Goal: Book appointment/travel/reservation

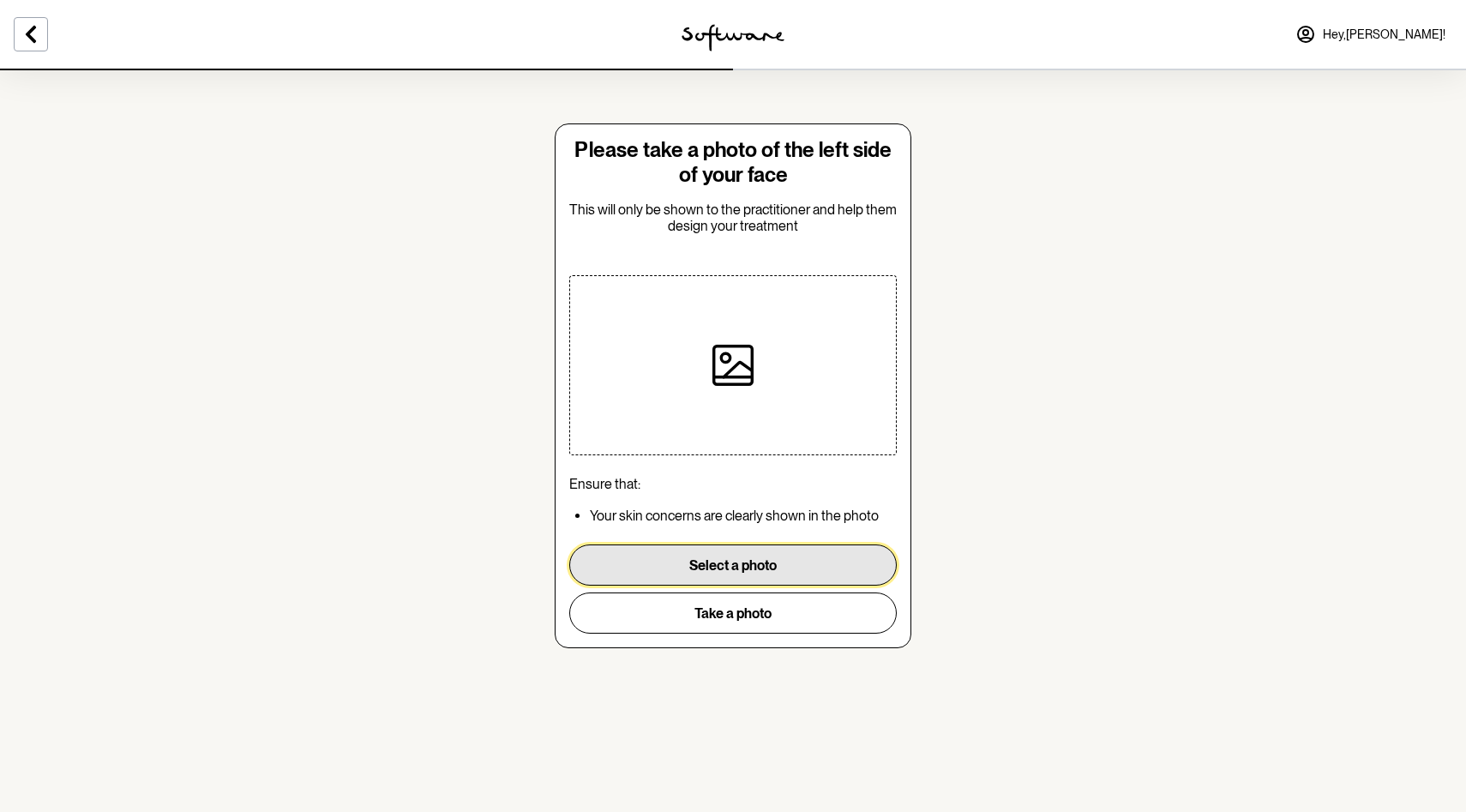
click at [642, 564] on button "Select a photo" at bounding box center [733, 565] width 327 height 42
click at [801, 561] on button "Select a photo" at bounding box center [733, 565] width 327 height 42
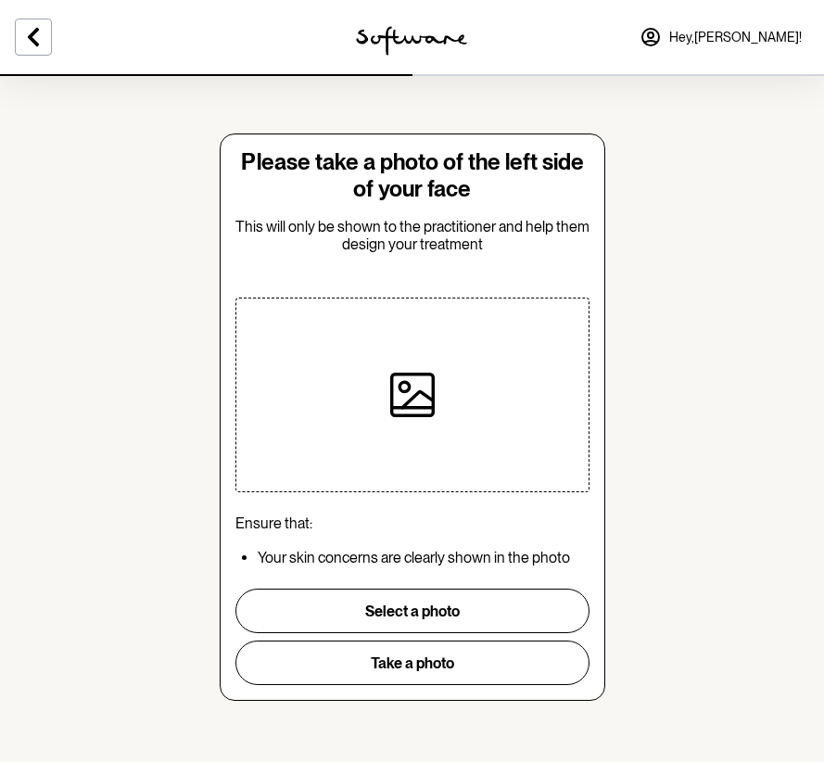
click at [750, 248] on section "Please take a photo of the left side of your face This will only be shown to th…" at bounding box center [412, 381] width 824 height 762
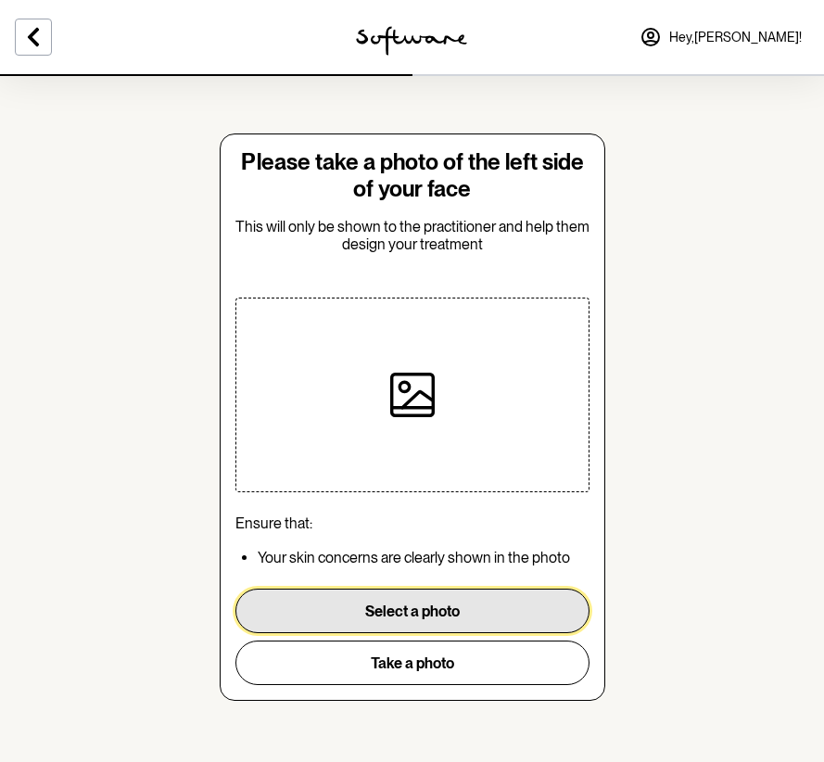
click at [459, 605] on button "Select a photo" at bounding box center [413, 611] width 354 height 45
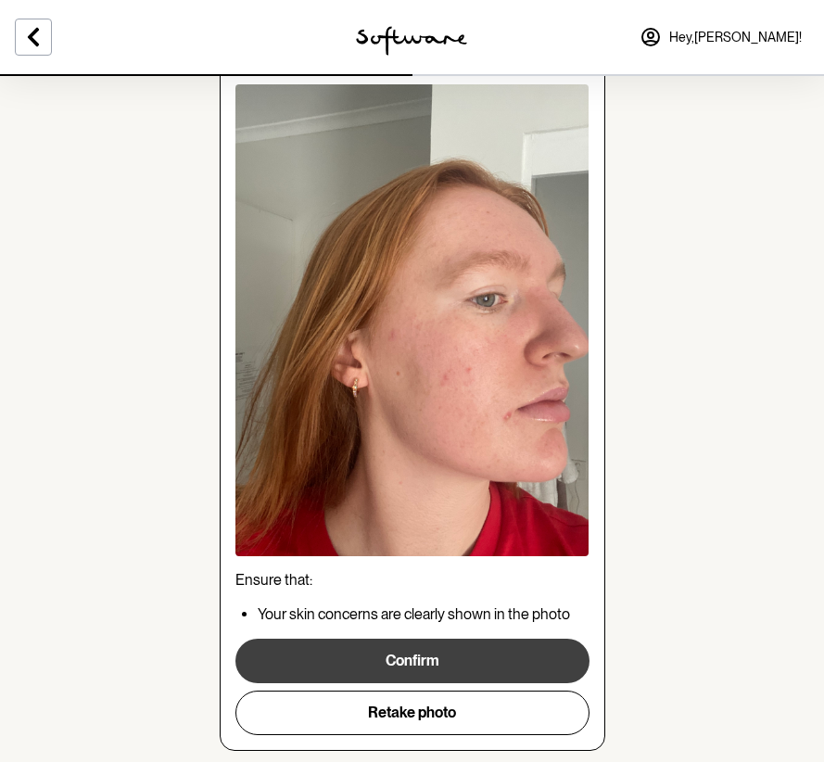
scroll to position [110, 0]
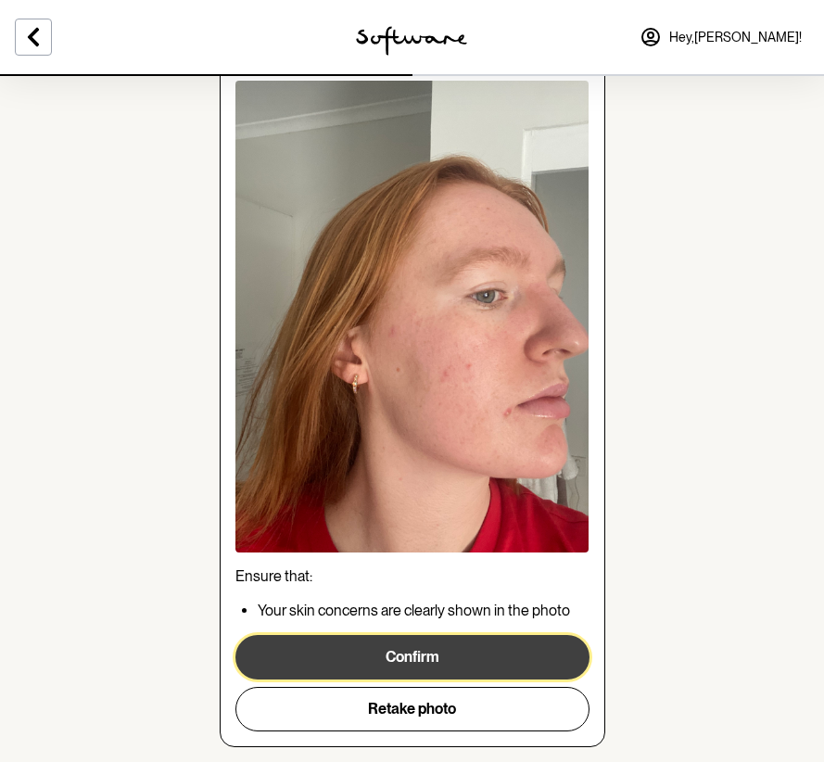
click at [460, 655] on button "Confirm" at bounding box center [413, 657] width 354 height 45
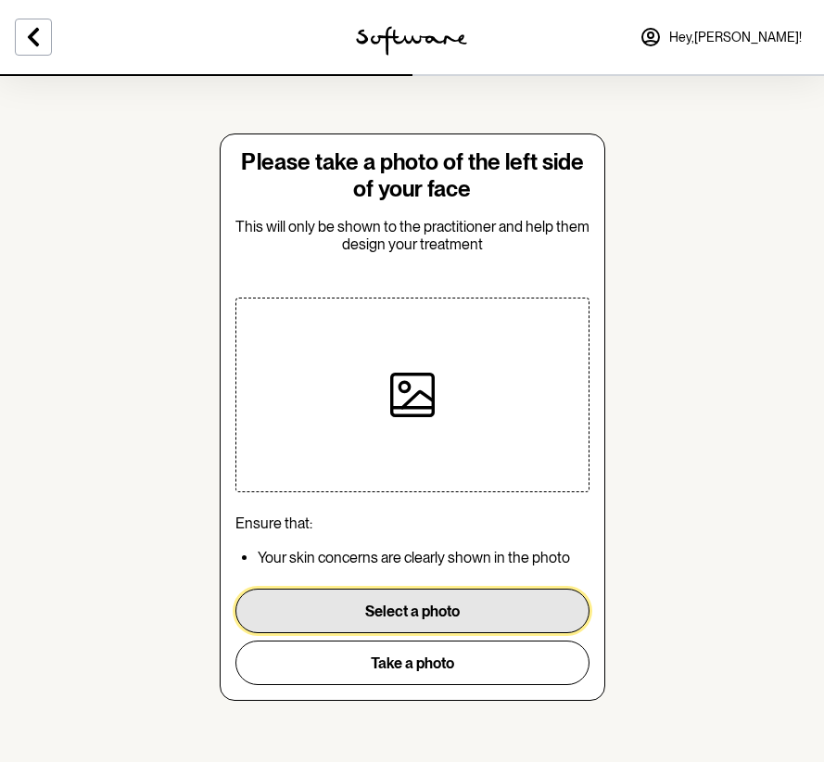
click at [364, 614] on button "Select a photo" at bounding box center [413, 611] width 354 height 45
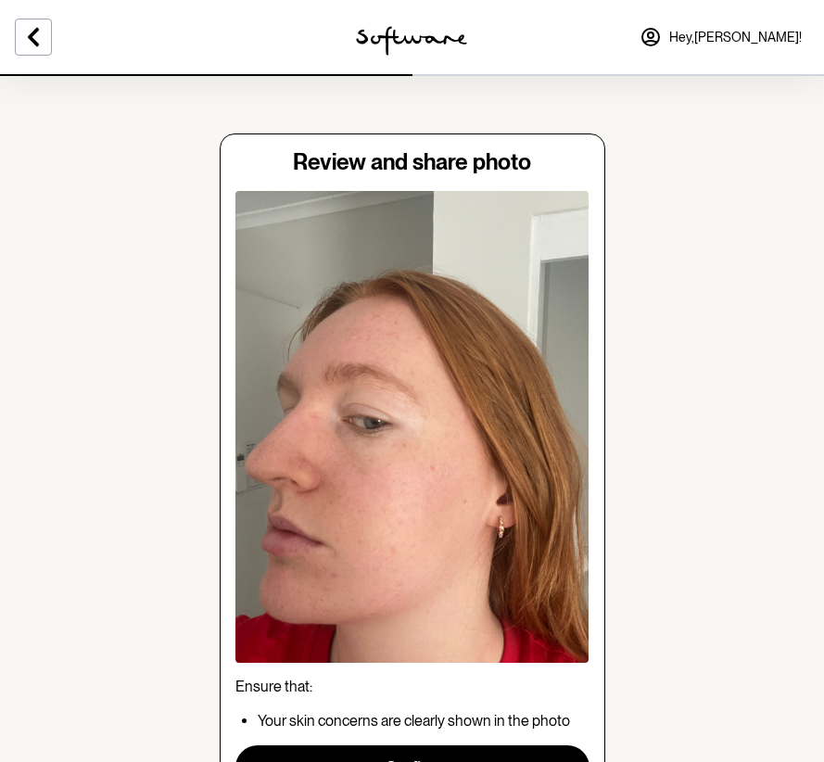
scroll to position [155, 0]
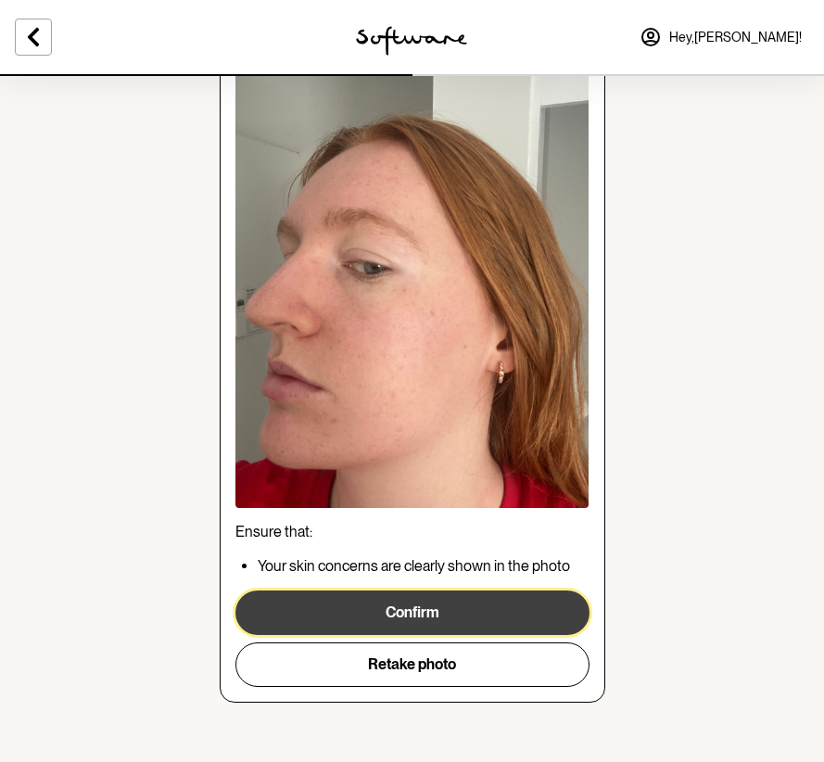
click at [473, 614] on button "Confirm" at bounding box center [413, 613] width 354 height 45
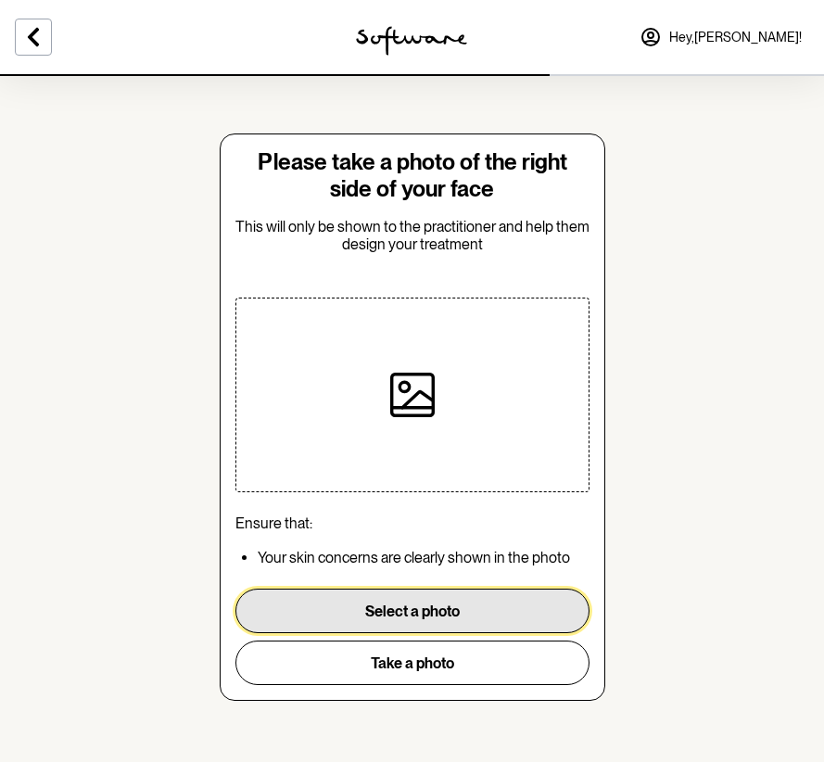
click at [427, 613] on button "Select a photo" at bounding box center [413, 611] width 354 height 45
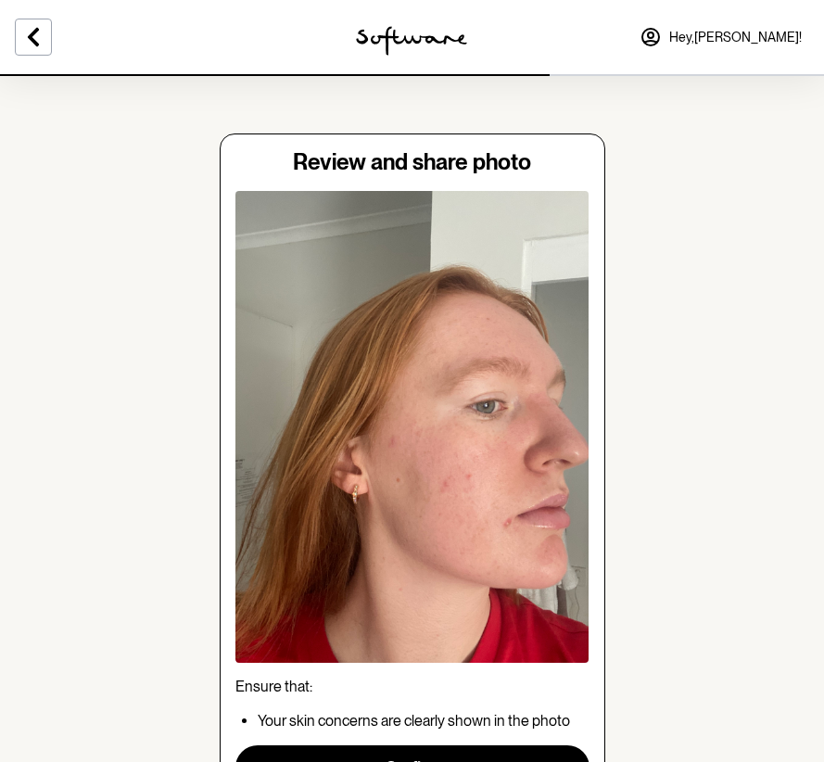
scroll to position [155, 0]
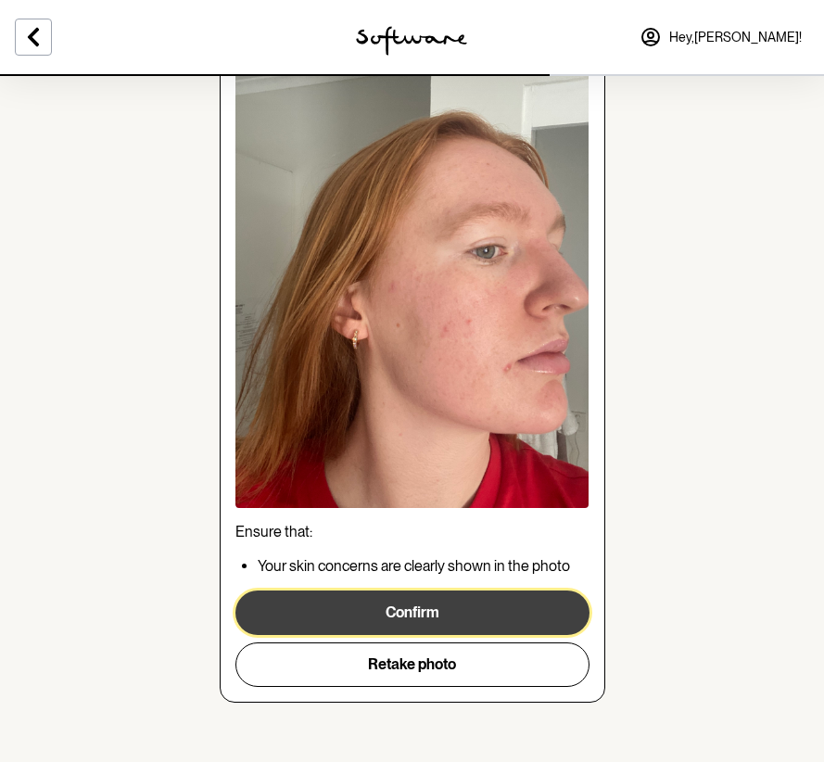
click at [445, 618] on button "Confirm" at bounding box center [413, 613] width 354 height 45
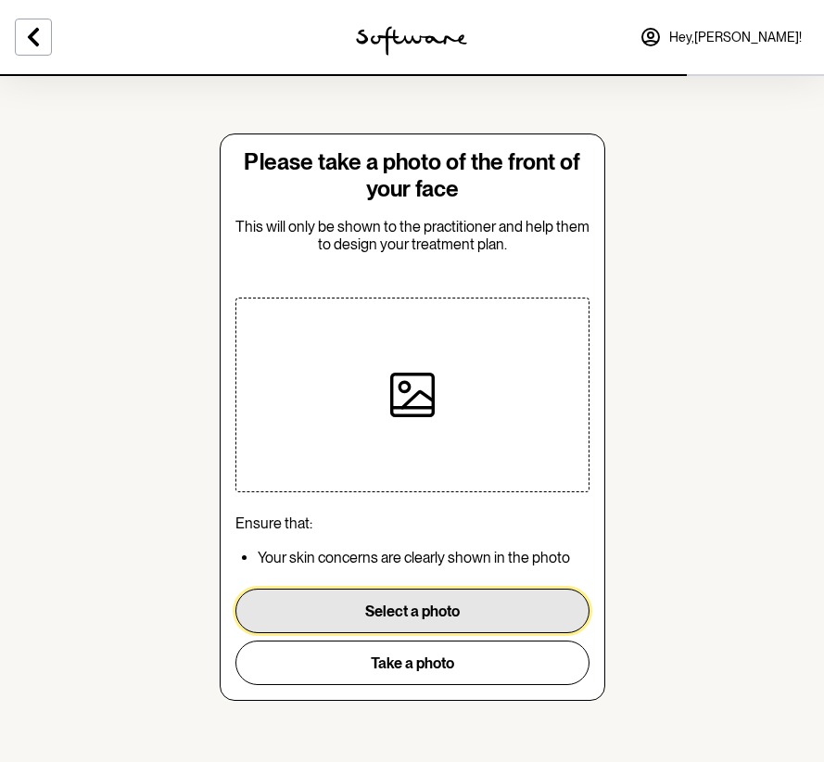
click at [396, 615] on button "Select a photo" at bounding box center [413, 611] width 354 height 45
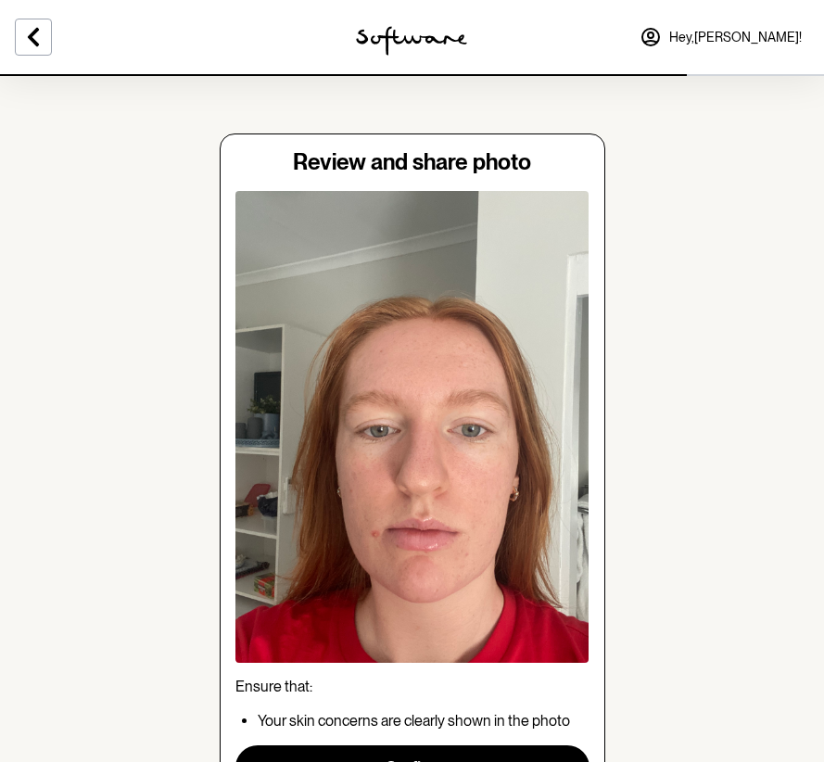
scroll to position [155, 0]
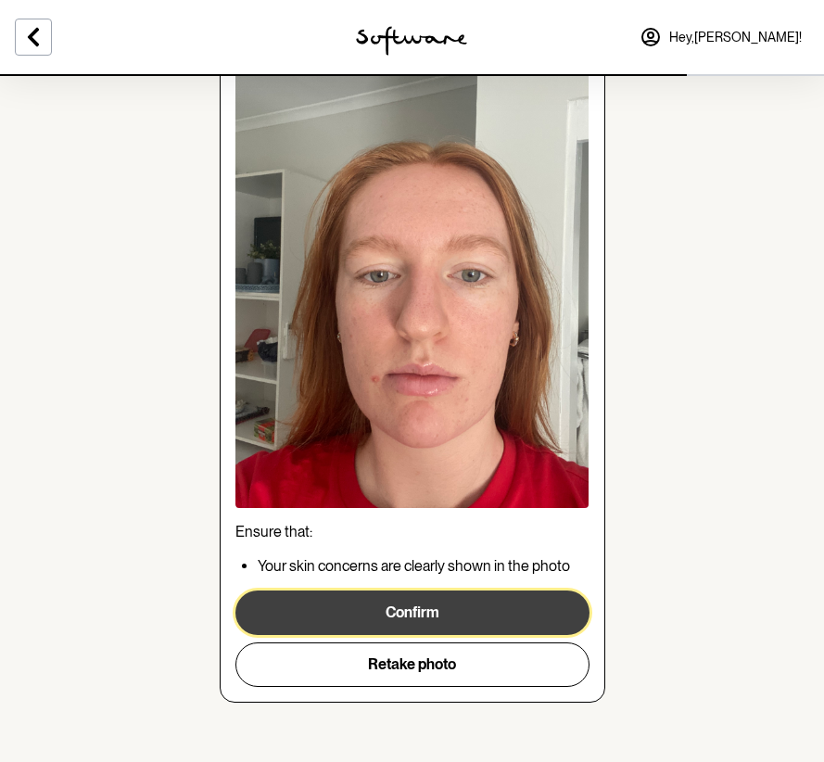
click at [481, 604] on button "Confirm" at bounding box center [413, 613] width 354 height 45
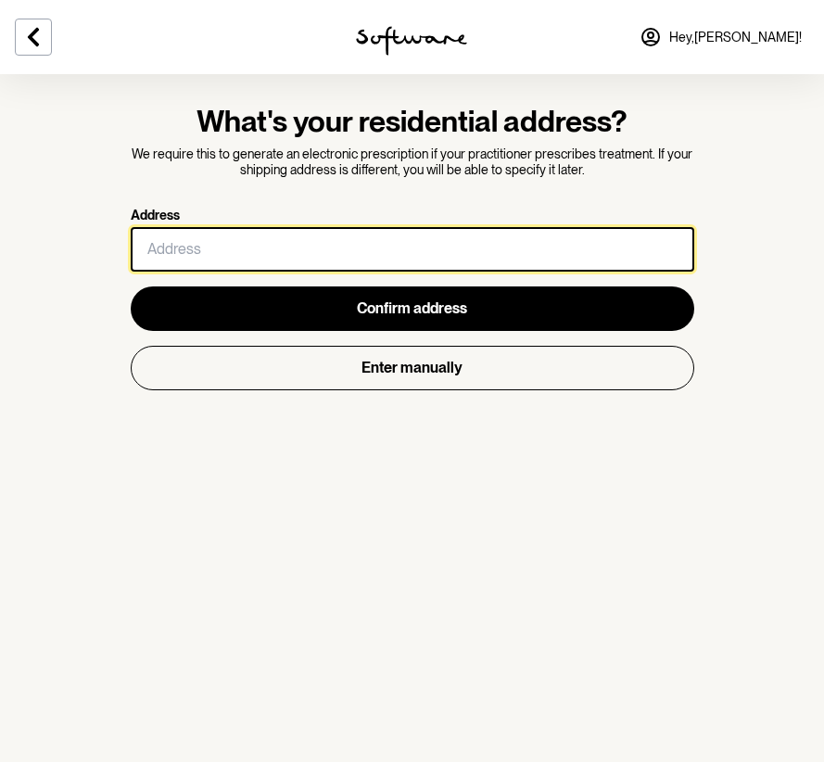
click at [299, 268] on input "Address" at bounding box center [413, 249] width 564 height 45
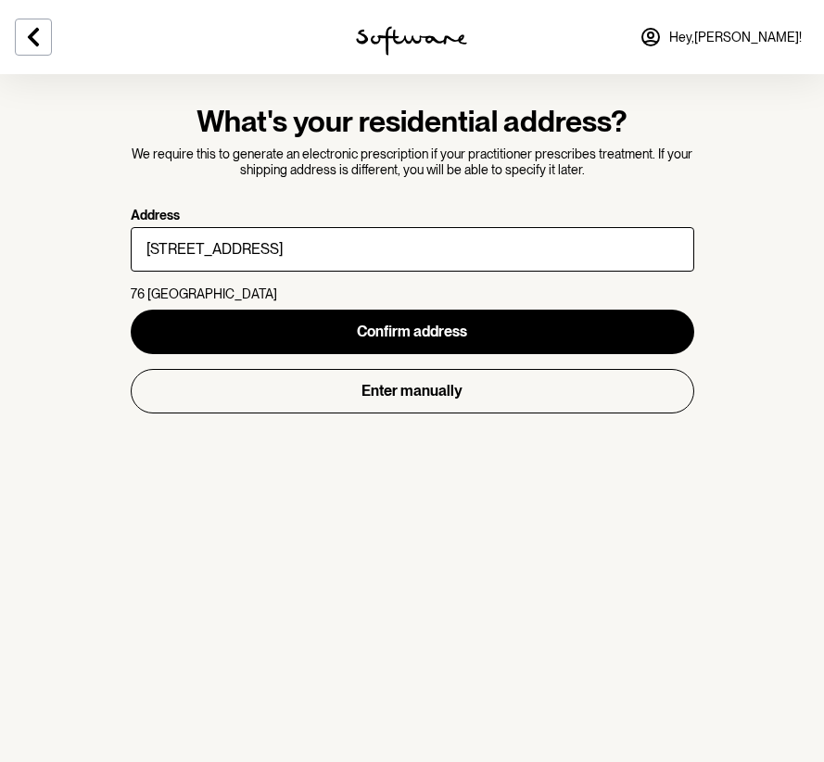
type input "[STREET_ADDRESS]"
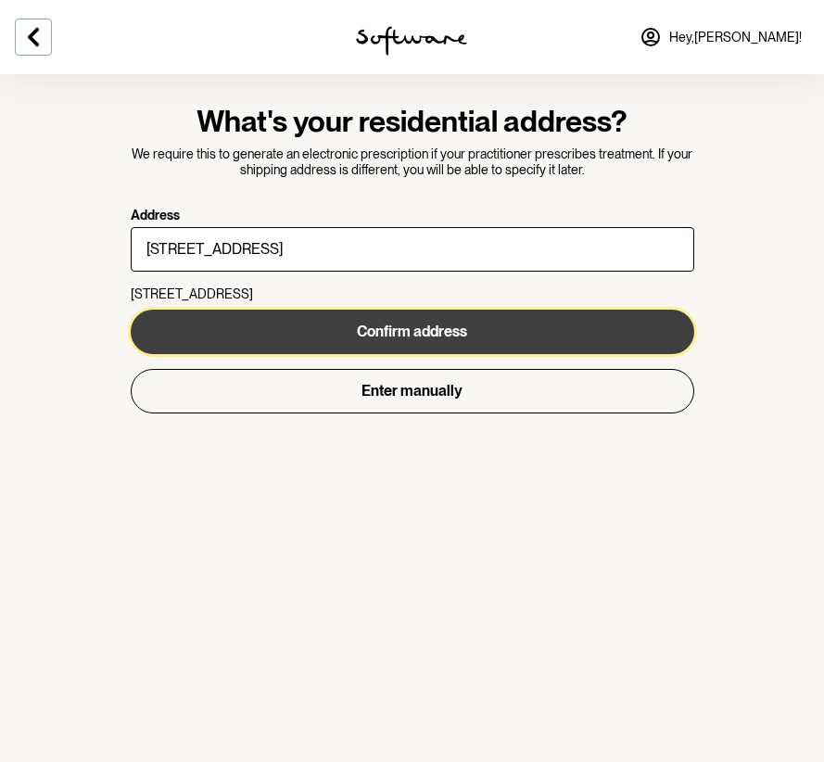
click at [298, 337] on button "Confirm address" at bounding box center [413, 332] width 564 height 45
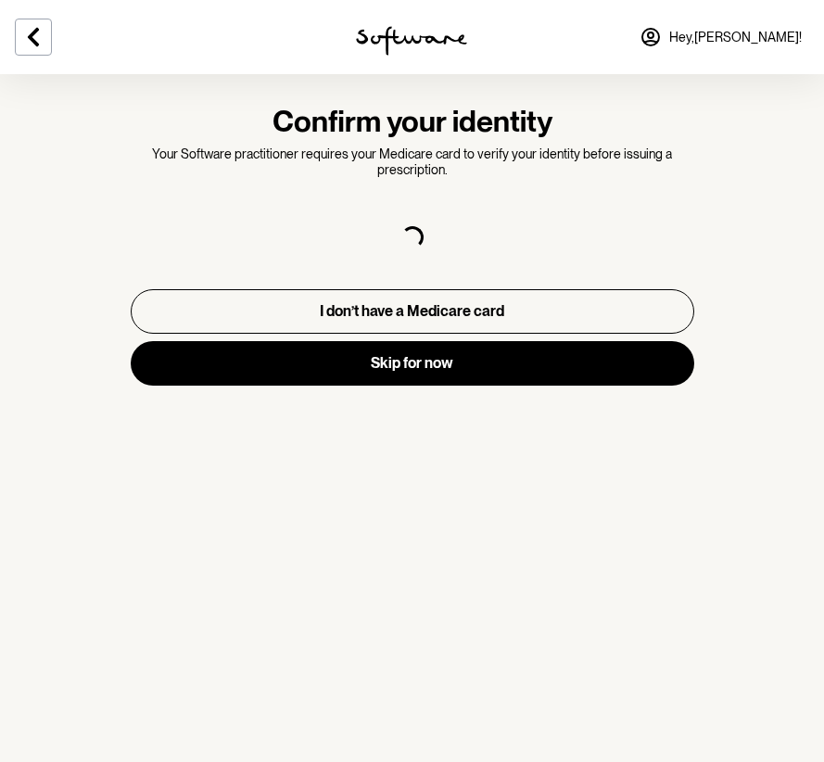
select select "F"
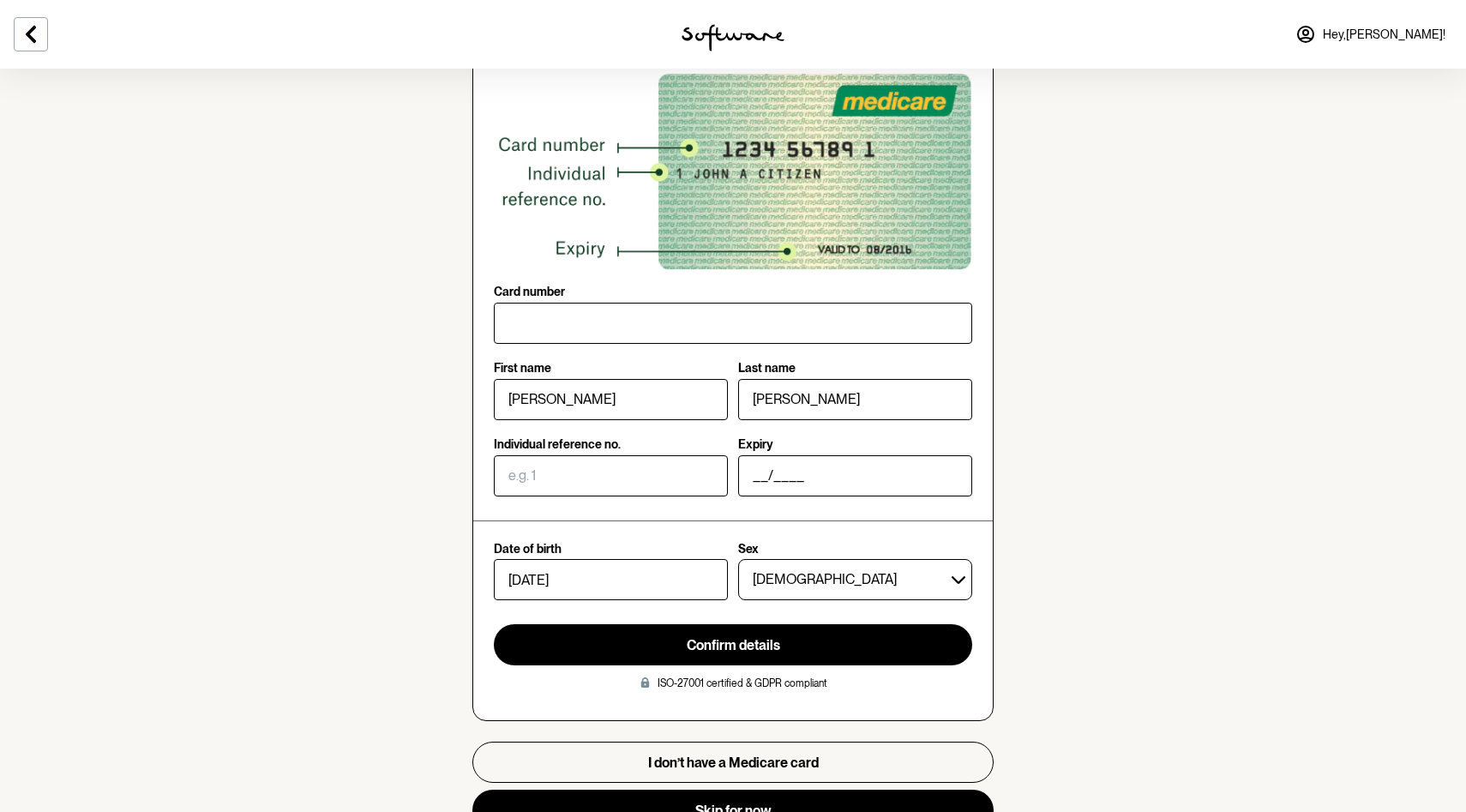
scroll to position [170, 0]
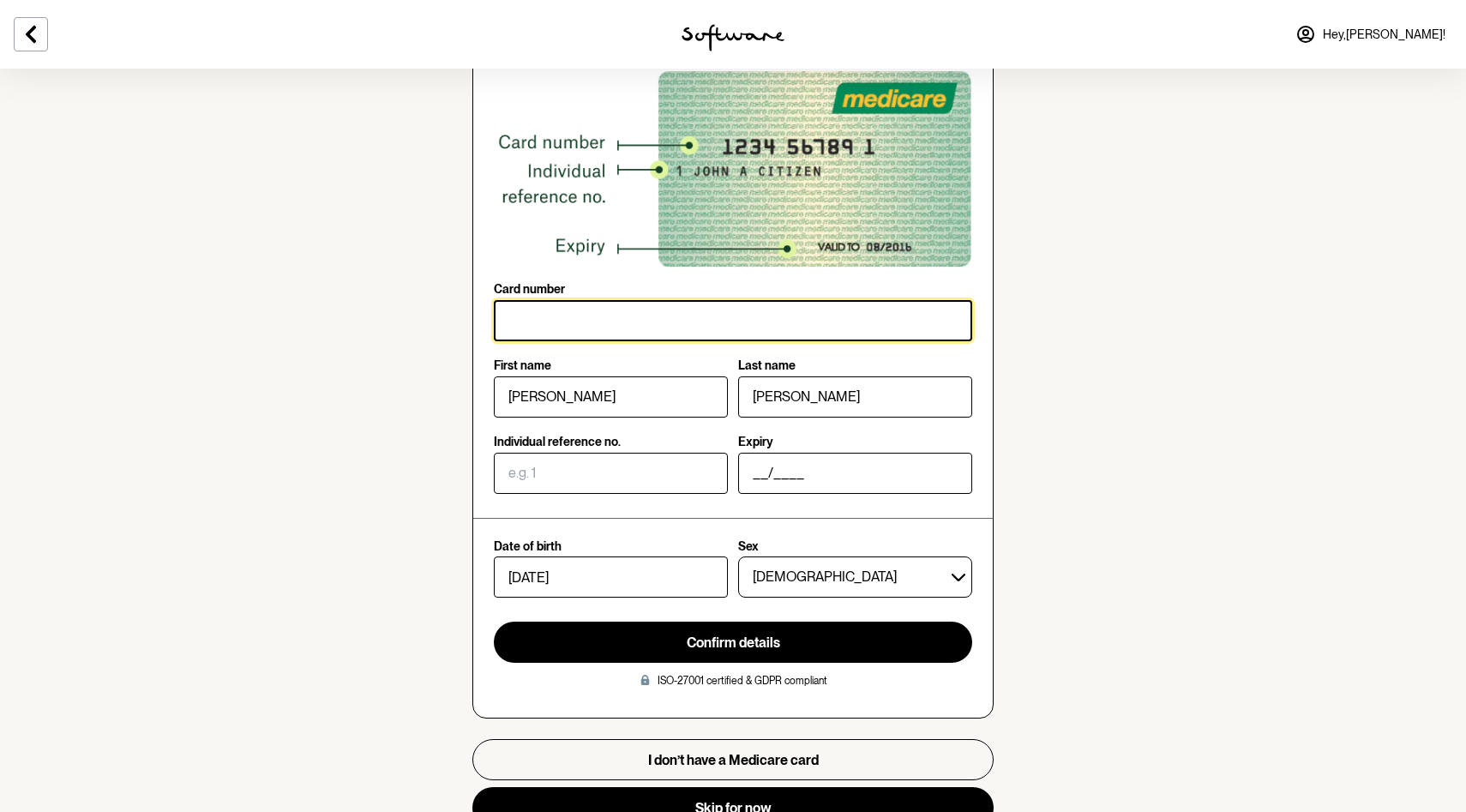
click at [574, 312] on input "Card number" at bounding box center [733, 321] width 478 height 42
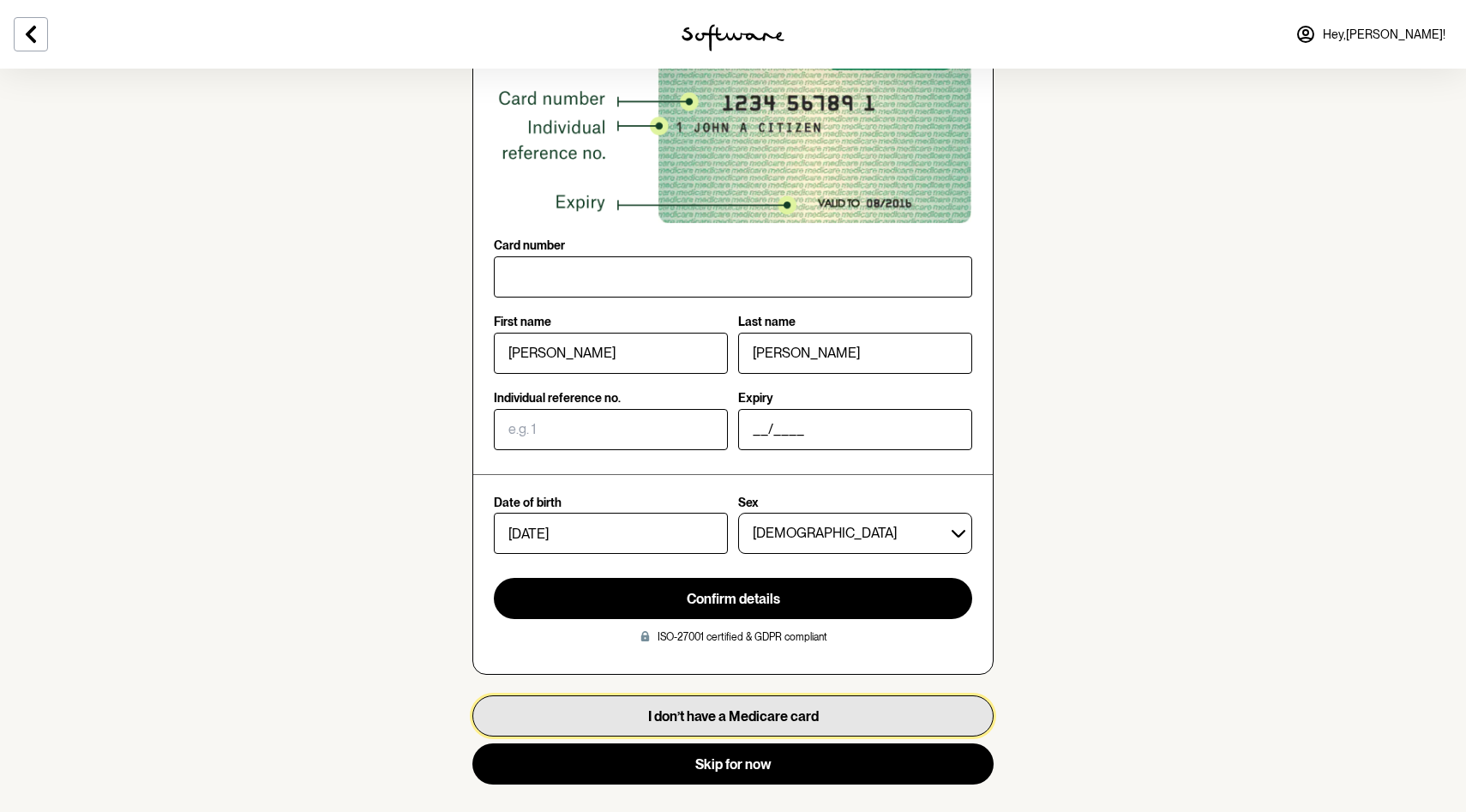
click at [606, 723] on button "I don’t have a Medicare card" at bounding box center [733, 716] width 522 height 42
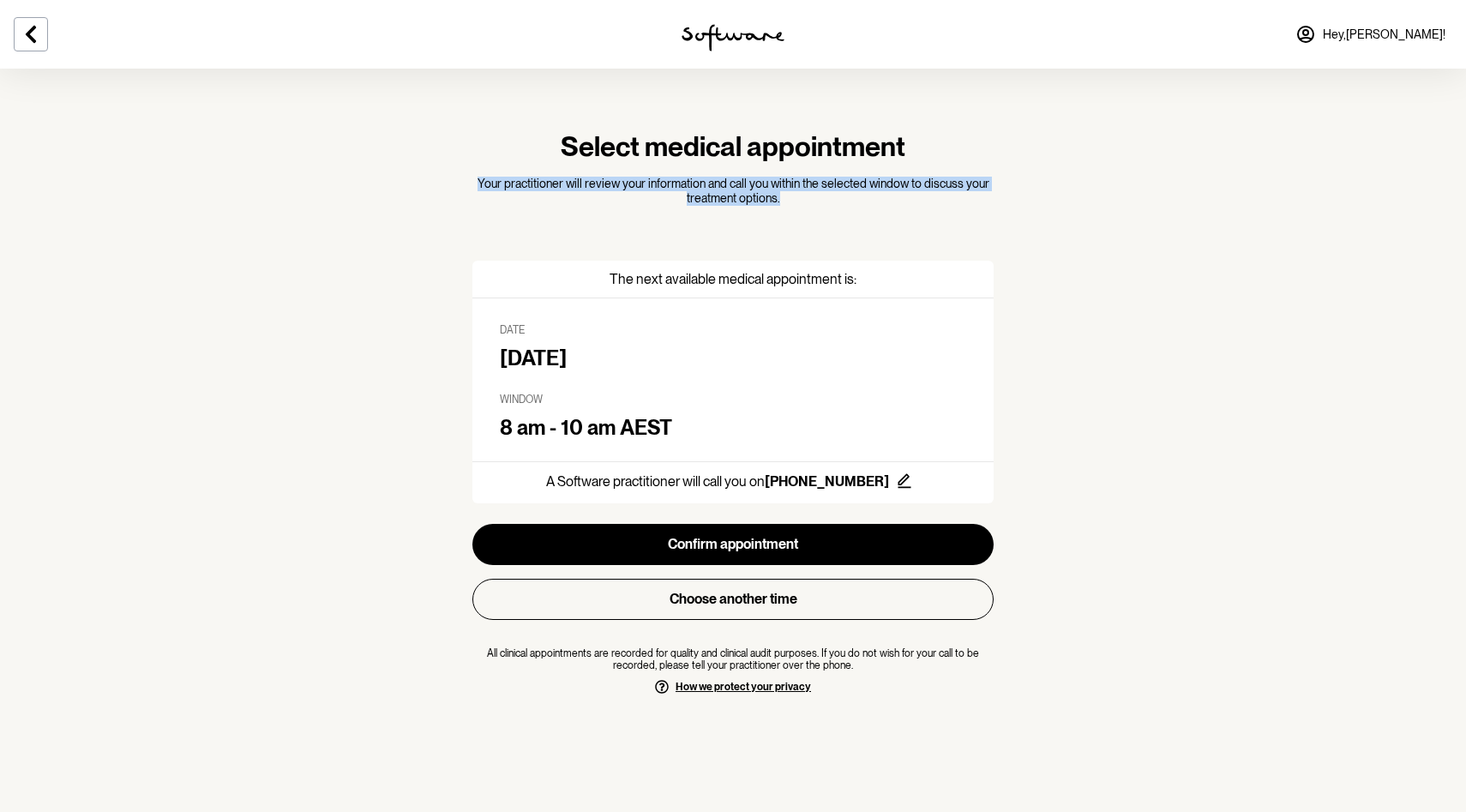
drag, startPoint x: 478, startPoint y: 184, endPoint x: 789, endPoint y: 202, distance: 311.5
click at [789, 202] on p "Your practitioner will review your information and call you within the selected…" at bounding box center [733, 191] width 522 height 30
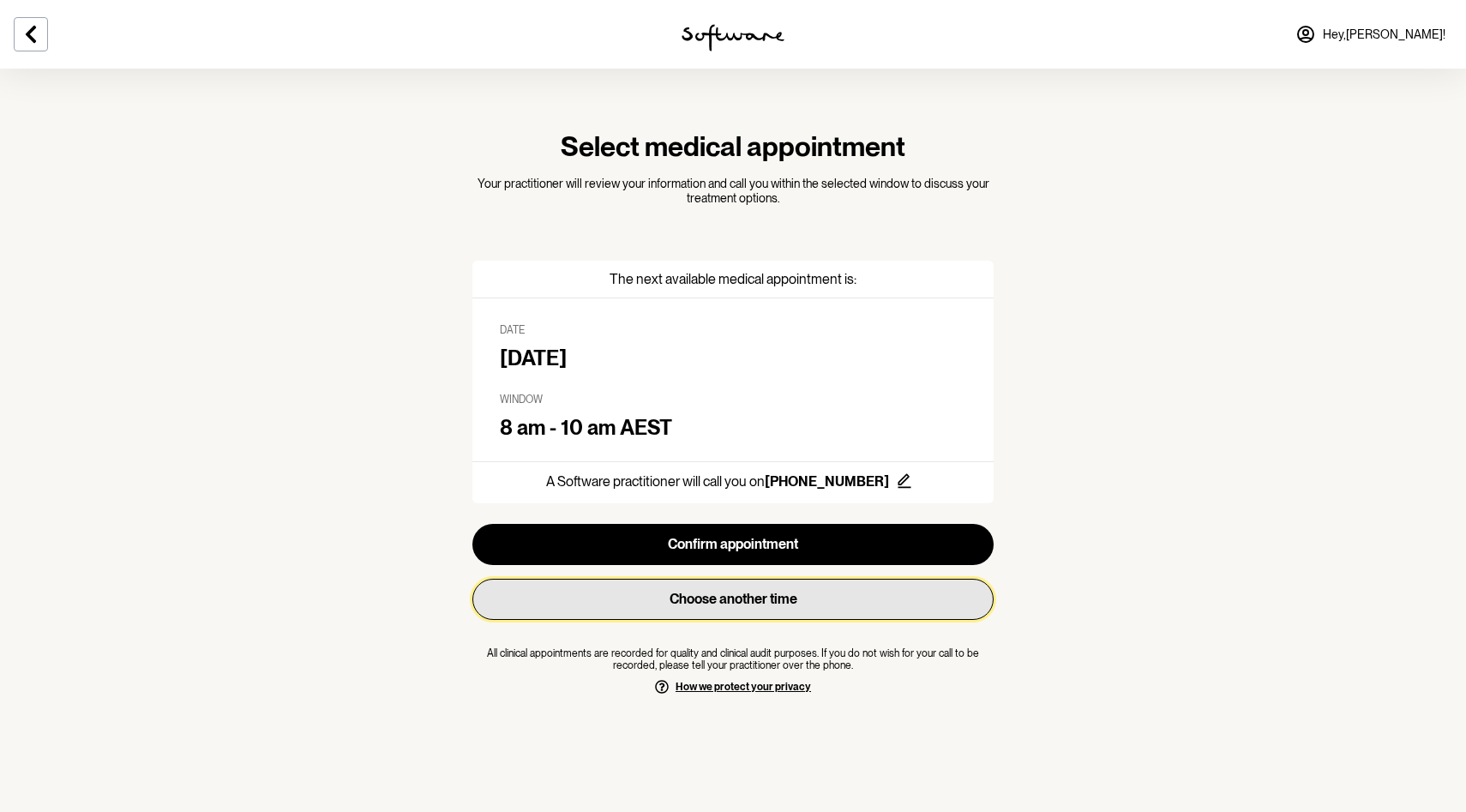
click at [832, 607] on button "Choose another time" at bounding box center [733, 599] width 522 height 42
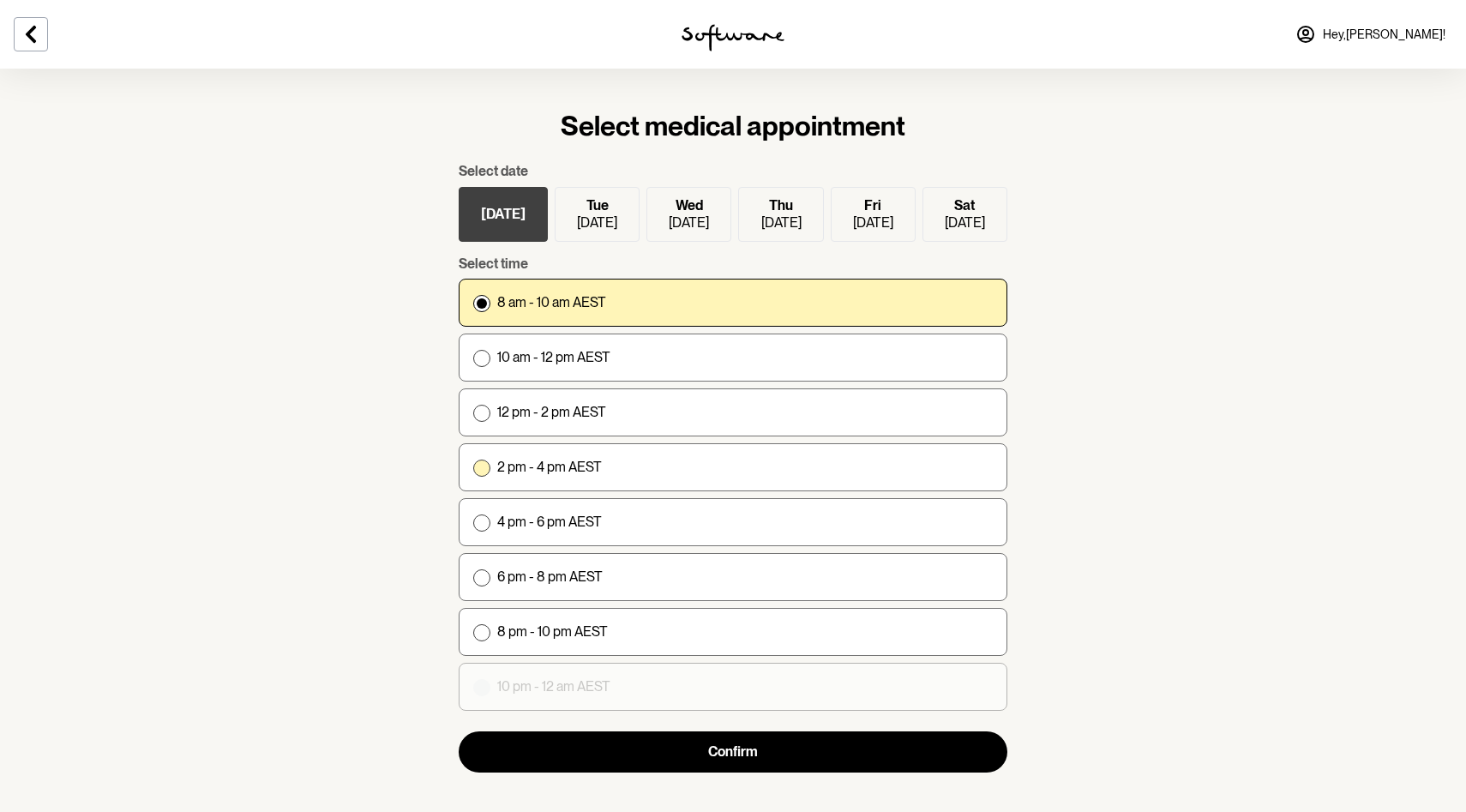
scroll to position [2, 0]
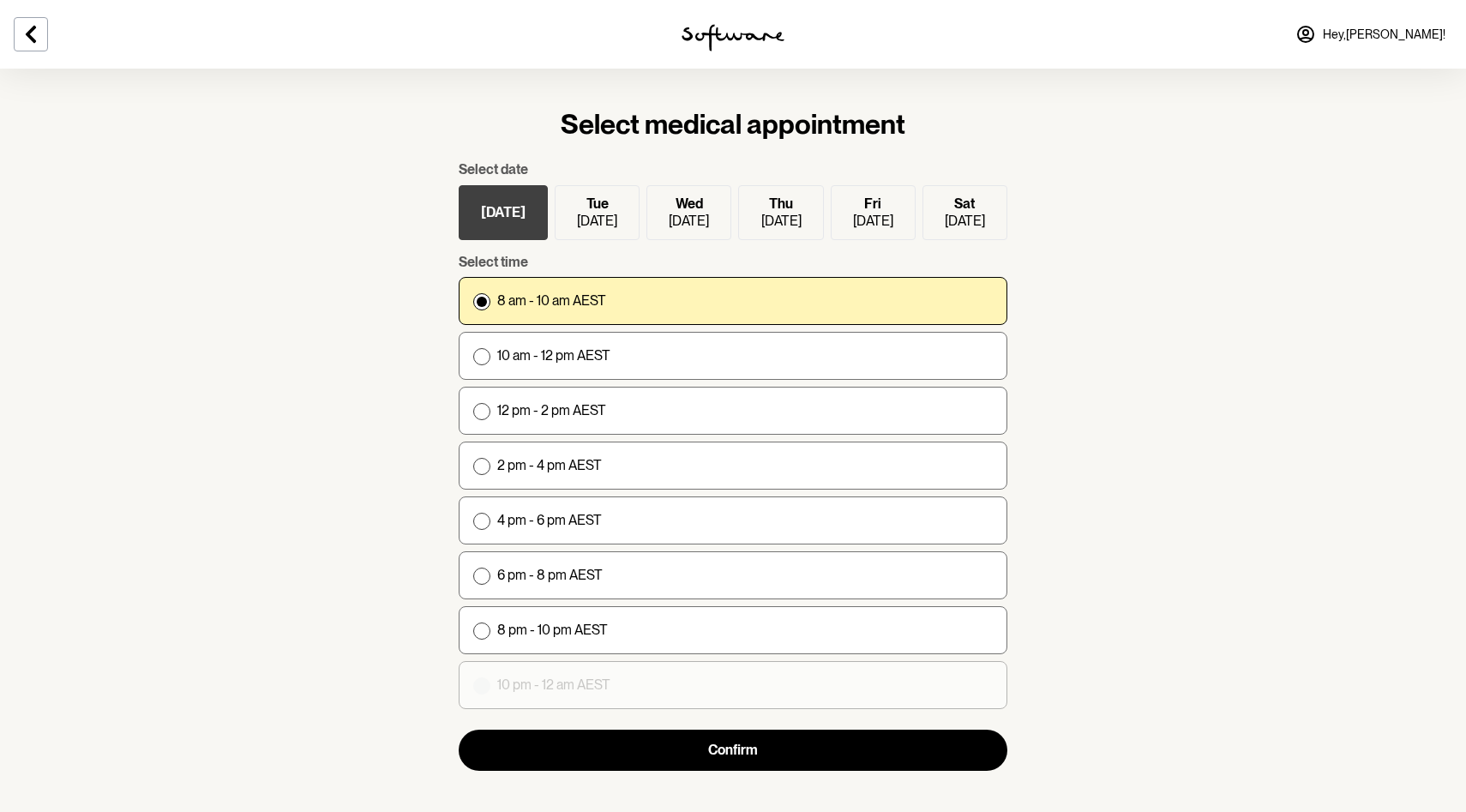
click at [586, 206] on p "Tue" at bounding box center [597, 203] width 22 height 17
click at [0, 0] on input "[DATE]" at bounding box center [0, 0] width 0 height 0
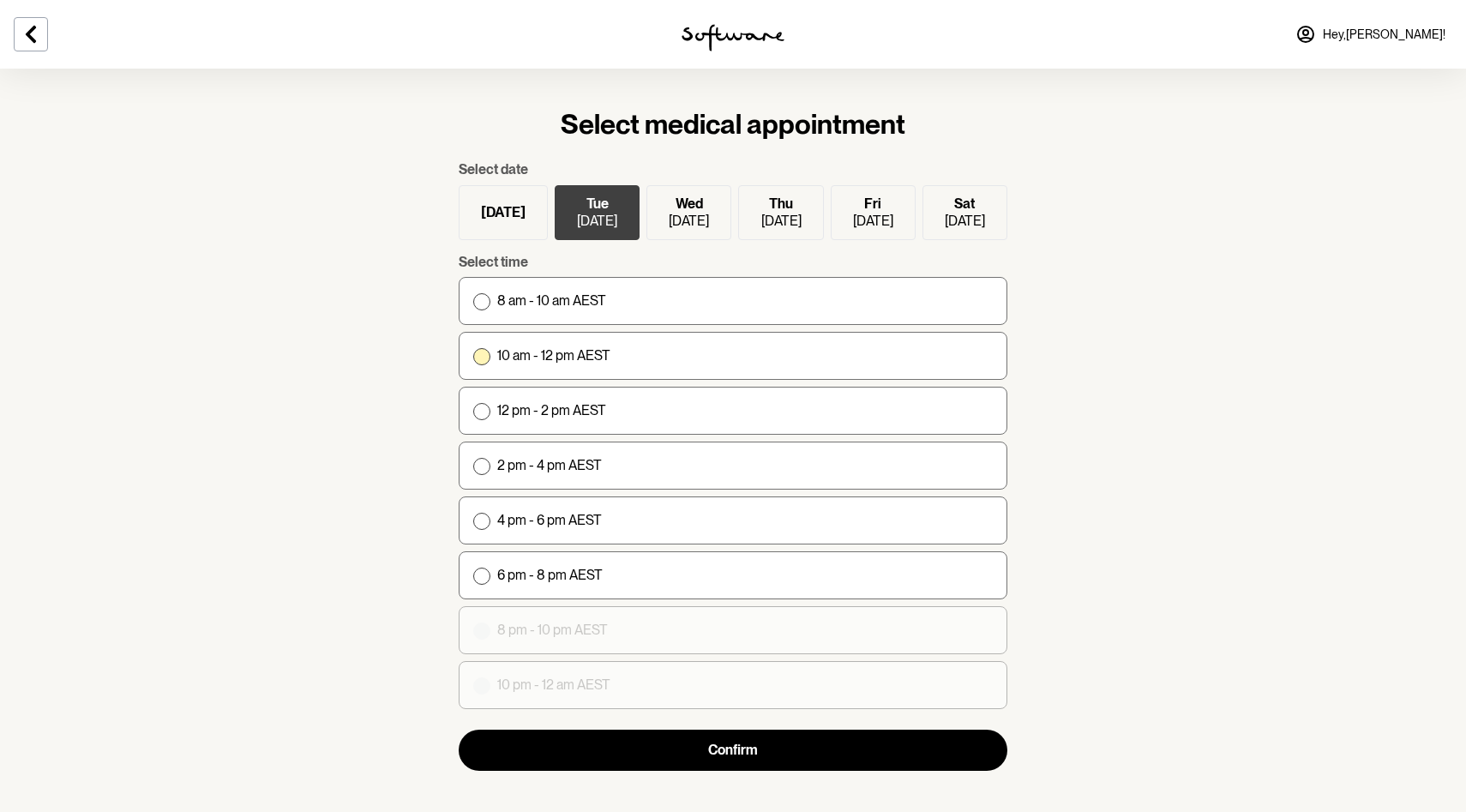
click at [562, 356] on p "10 am - 12 pm AEST" at bounding box center [554, 356] width 113 height 17
click at [474, 356] on input "10 am - 12 pm AEST" at bounding box center [473, 355] width 1 height 1
radio input "true"
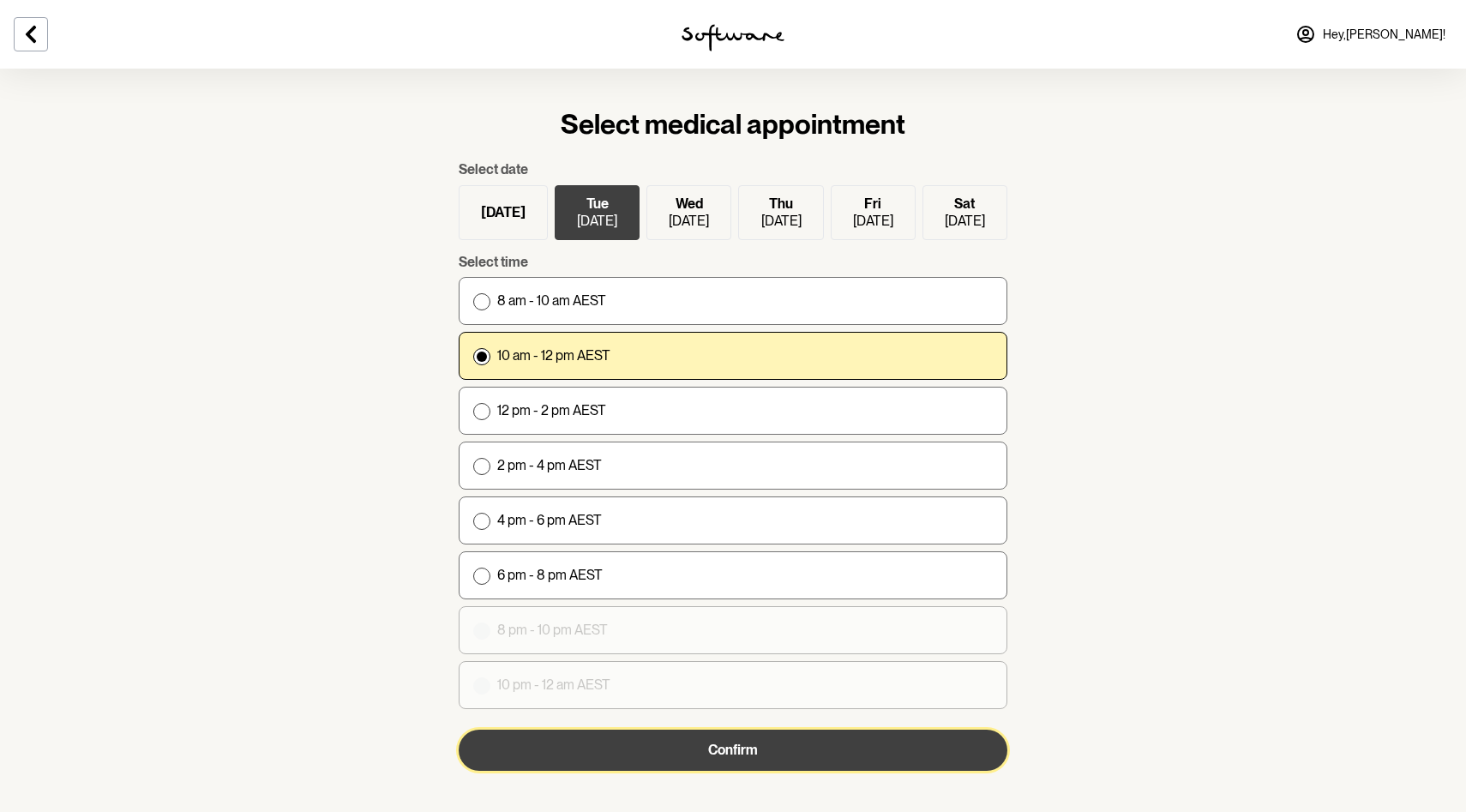
click at [578, 750] on button "Confirm" at bounding box center [733, 750] width 548 height 42
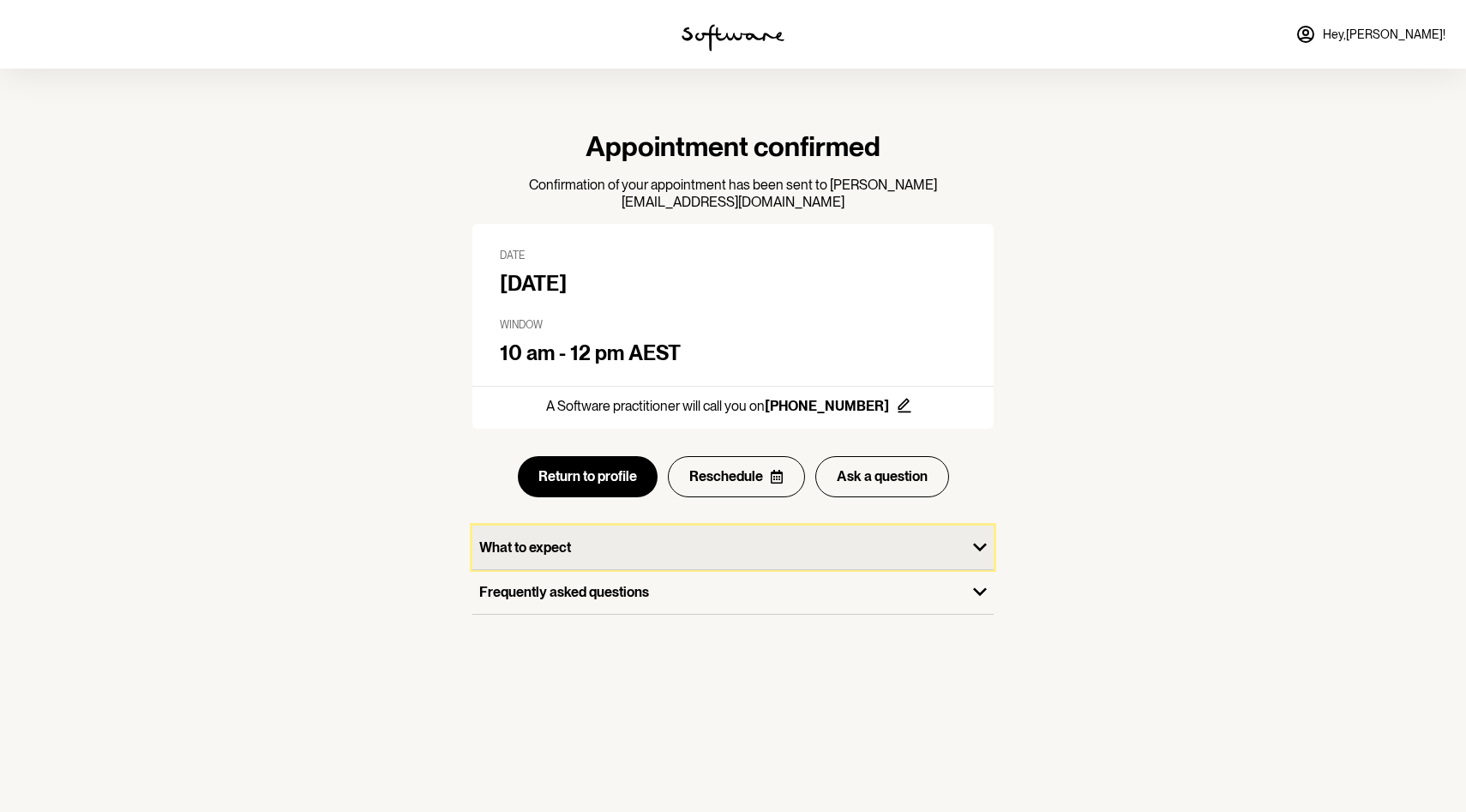
click at [727, 539] on p "What to expect" at bounding box center [719, 547] width 480 height 17
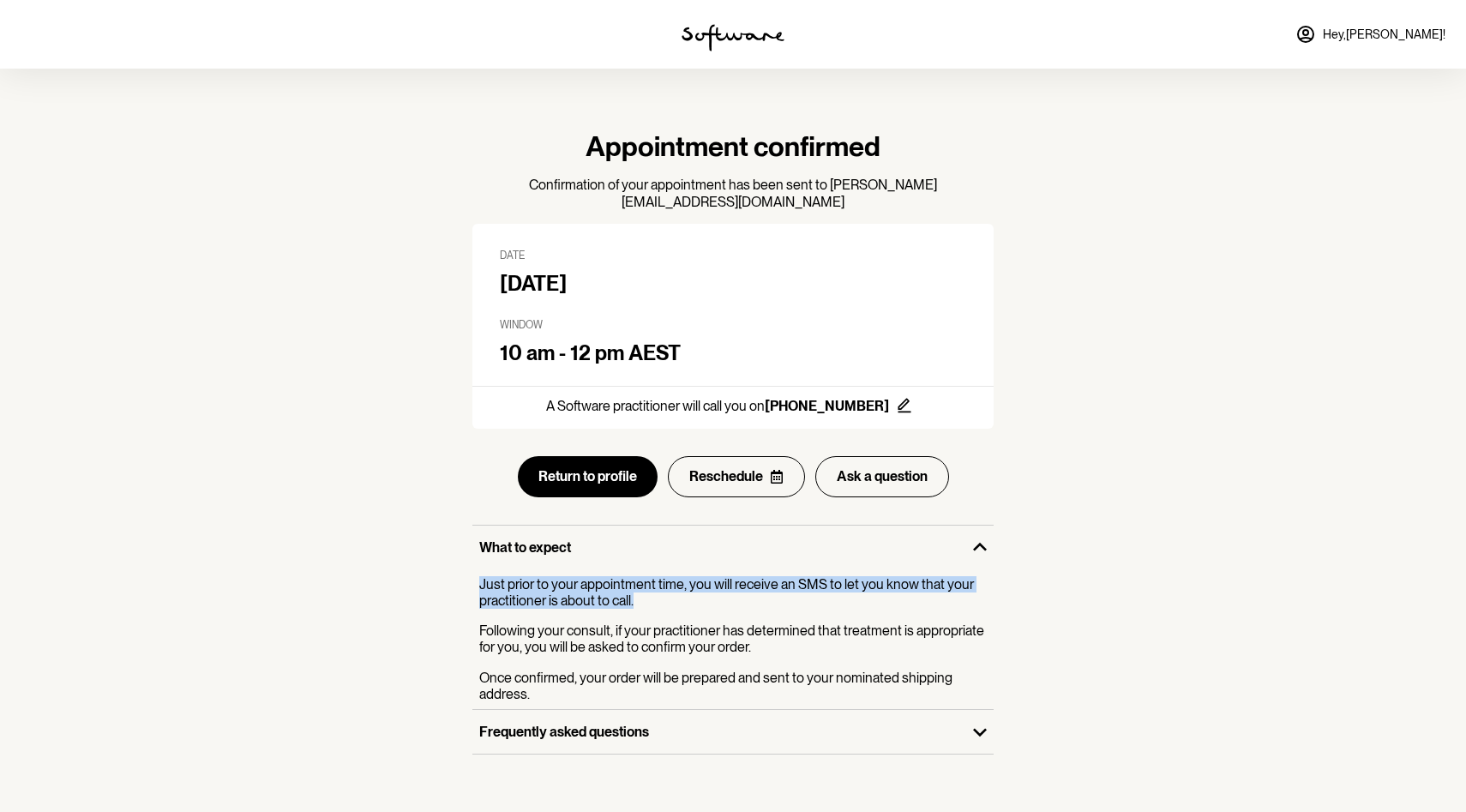
drag, startPoint x: 648, startPoint y: 580, endPoint x: 452, endPoint y: 572, distance: 196.2
click at [452, 572] on section "Appointment confirmed Confirmation of your appointment has been sent to [PERSON…" at bounding box center [733, 442] width 576 height 748
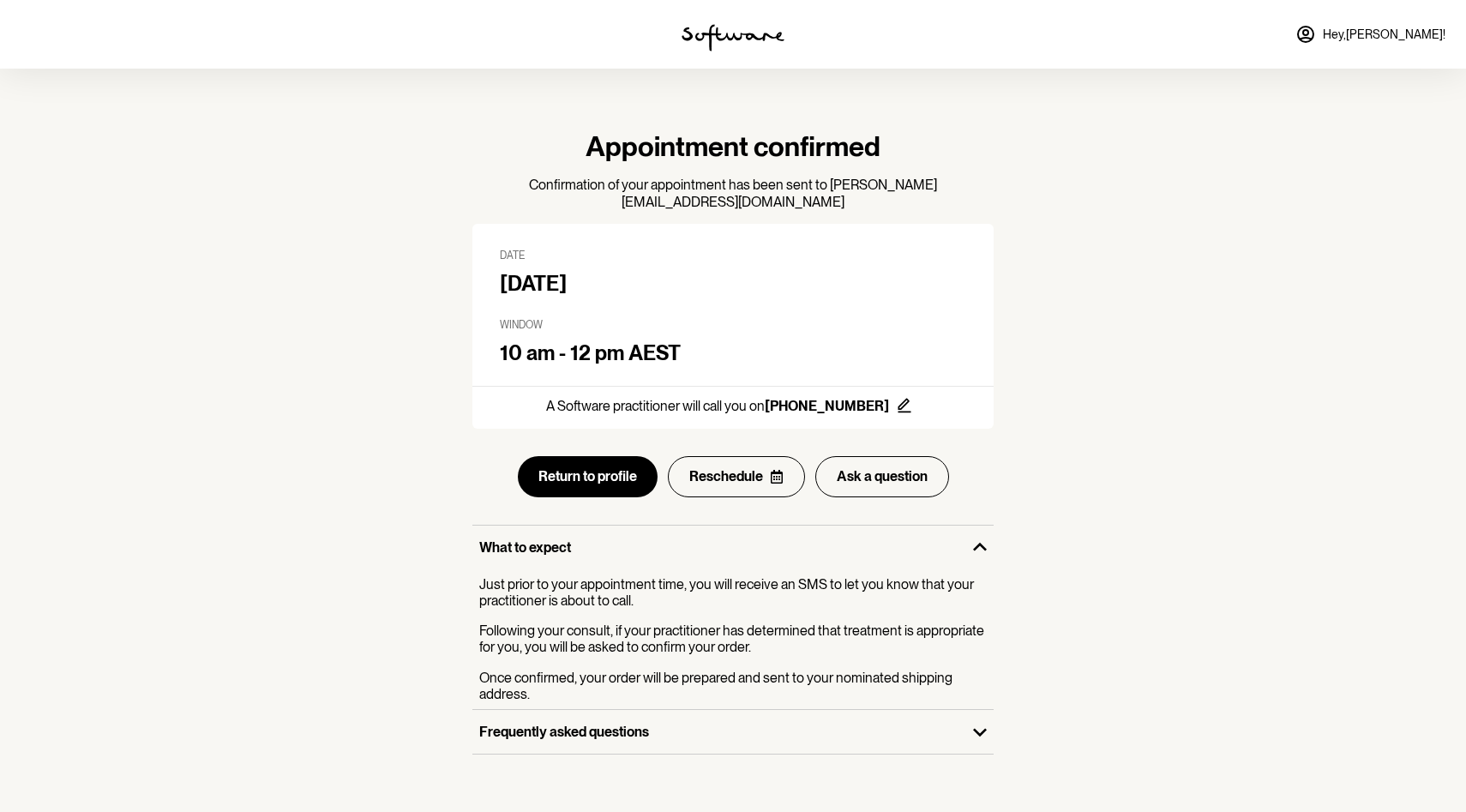
click at [471, 622] on div "Appointment confirmed Confirmation of your appointment has been sent to [PERSON…" at bounding box center [733, 442] width 548 height 665
drag, startPoint x: 471, startPoint y: 622, endPoint x: 786, endPoint y: 629, distance: 315.1
click at [786, 629] on div "Appointment confirmed Confirmation of your appointment has been sent to [PERSON…" at bounding box center [733, 442] width 548 height 665
click at [786, 629] on p "Following your consult, if your practitioner has determined that treatment is a…" at bounding box center [736, 638] width 514 height 32
drag, startPoint x: 786, startPoint y: 629, endPoint x: 555, endPoint y: 683, distance: 237.2
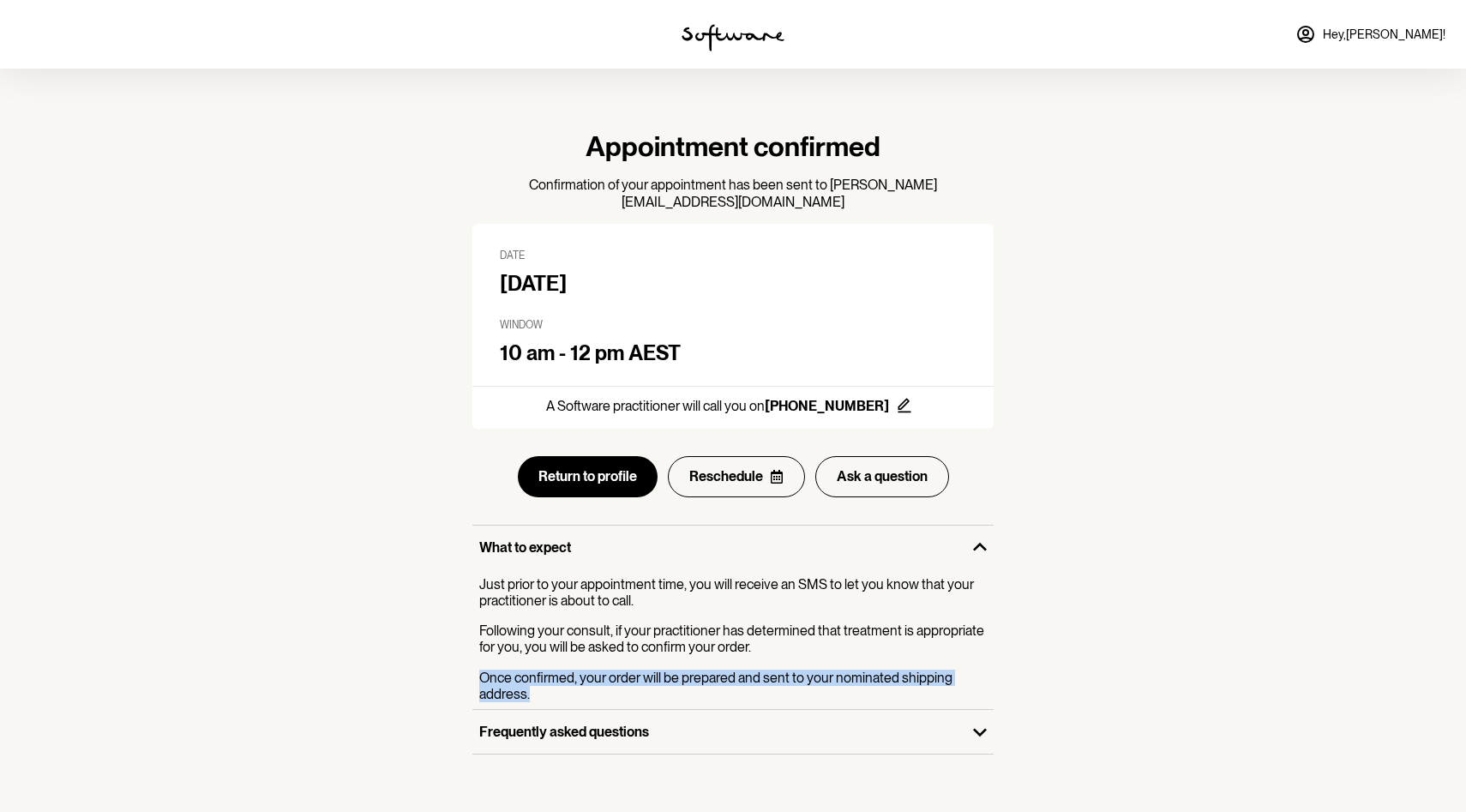
click at [555, 683] on div "Just prior to your appointment time, you will receive an SMS to let you know th…" at bounding box center [736, 639] width 514 height 126
click at [556, 683] on p "Once confirmed, your order will be prepared and sent to your nominated shipping…" at bounding box center [736, 685] width 514 height 32
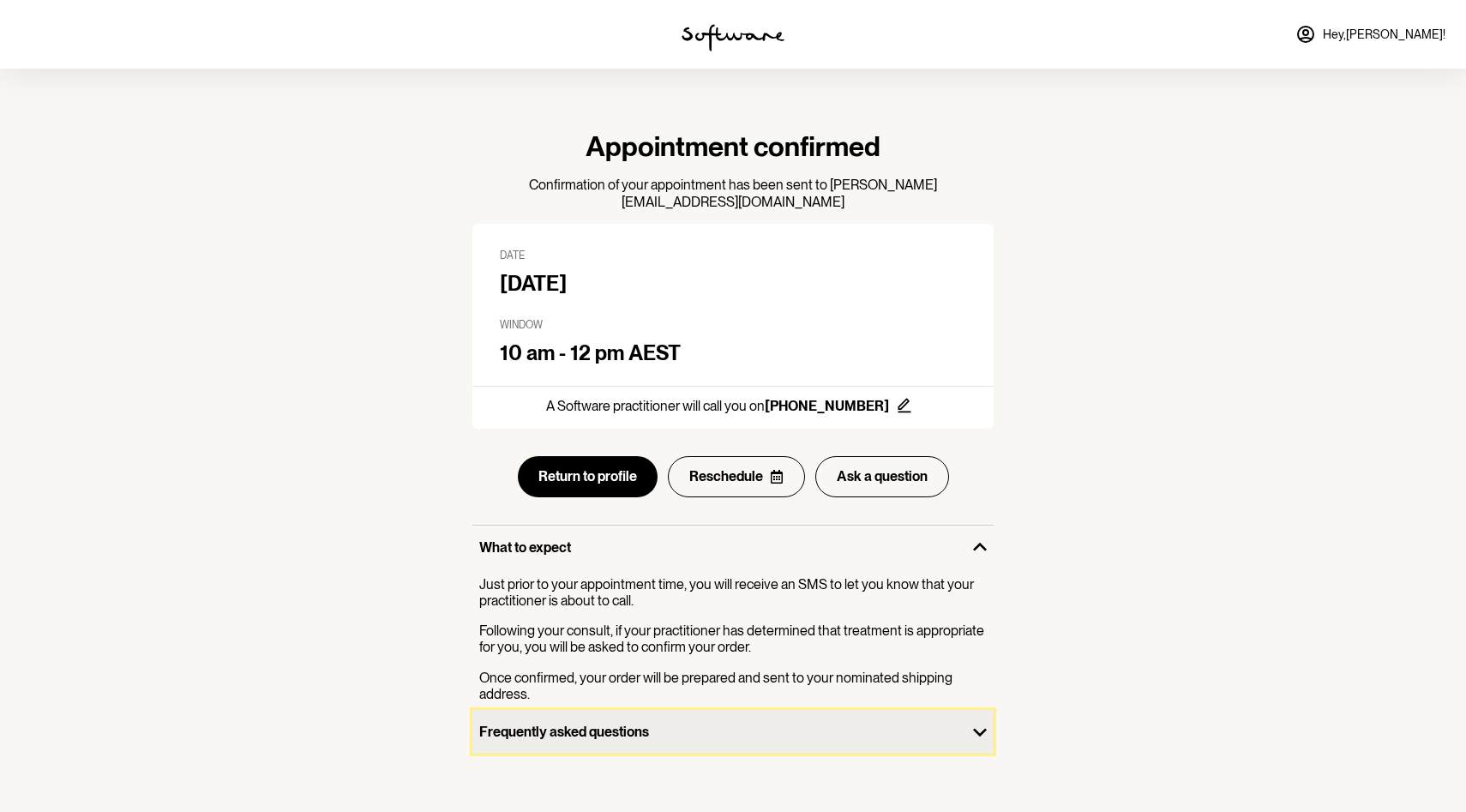
click at [570, 724] on p "Frequently asked questions" at bounding box center [719, 732] width 480 height 17
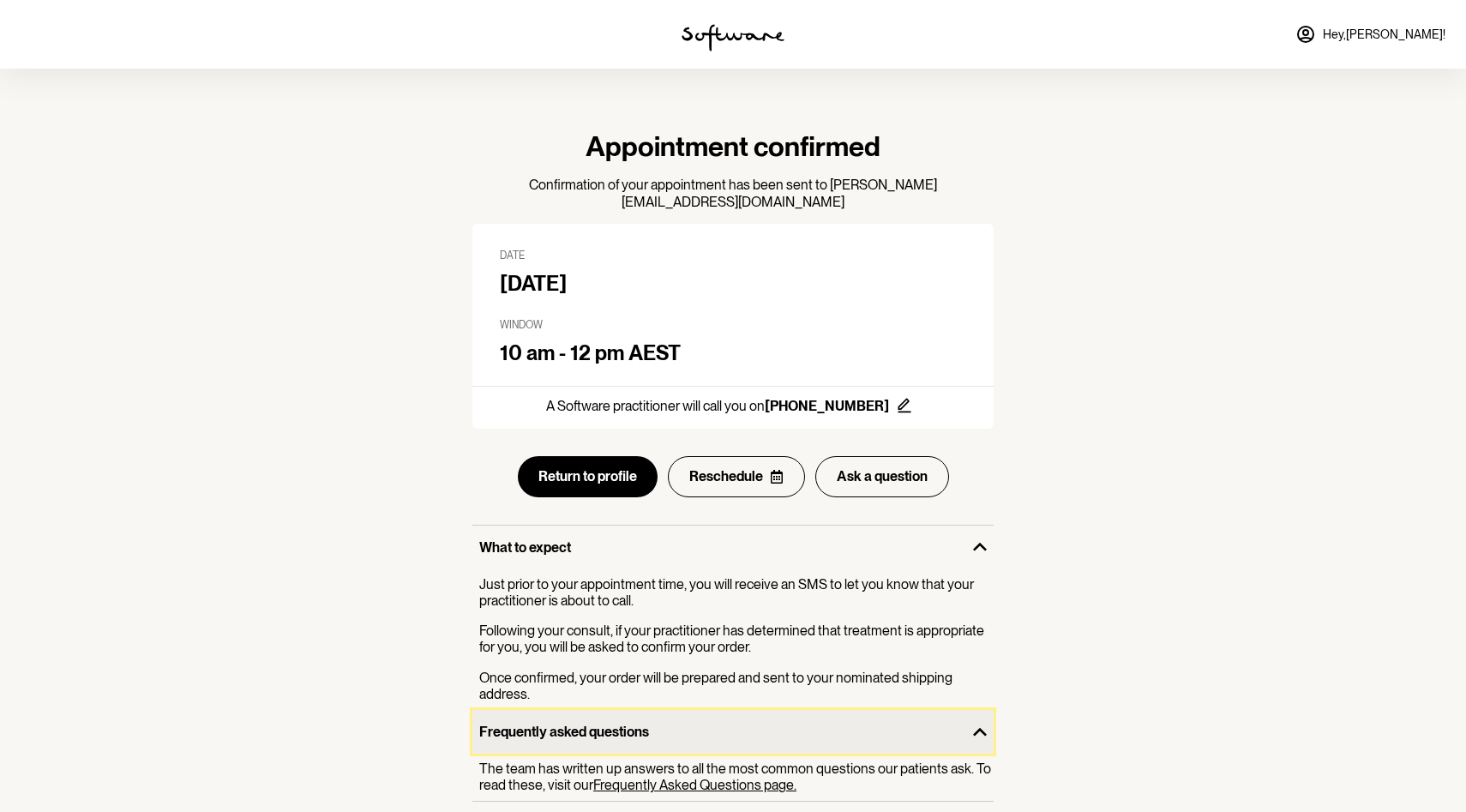
scroll to position [34, 0]
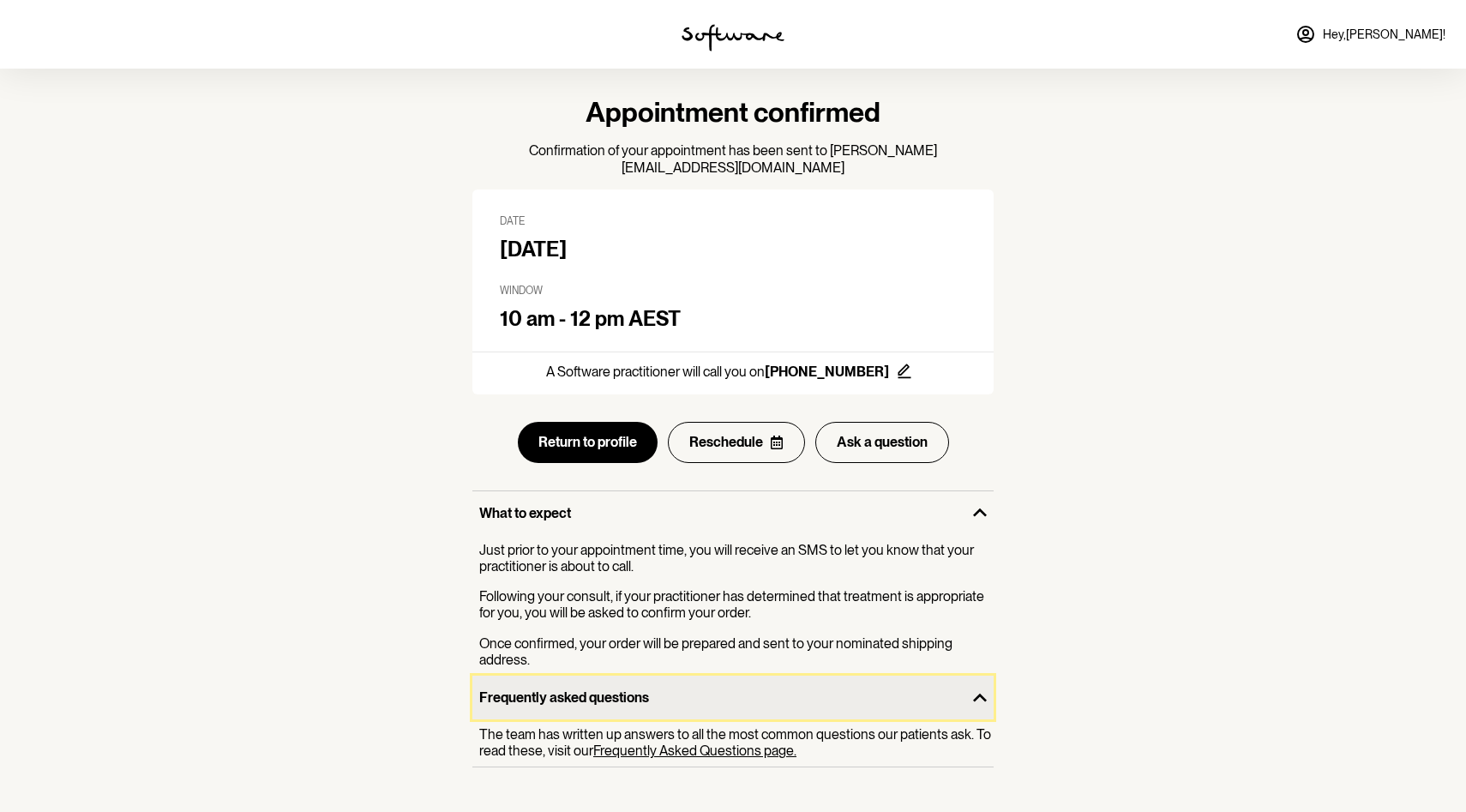
click at [542, 689] on p "Frequently asked questions" at bounding box center [719, 697] width 480 height 17
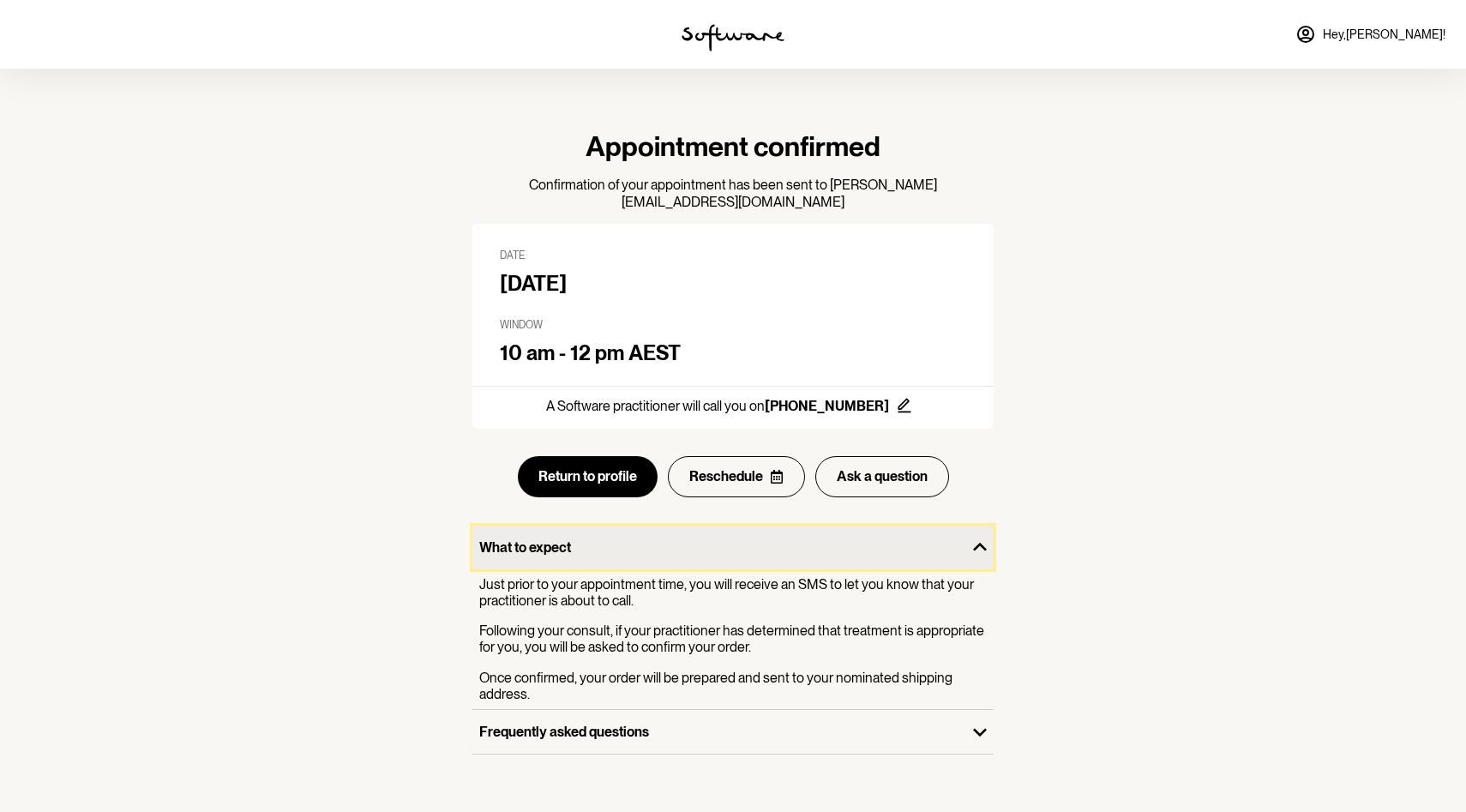
click at [574, 539] on div "What to expect" at bounding box center [720, 547] width 494 height 43
